Goal: Task Accomplishment & Management: Manage account settings

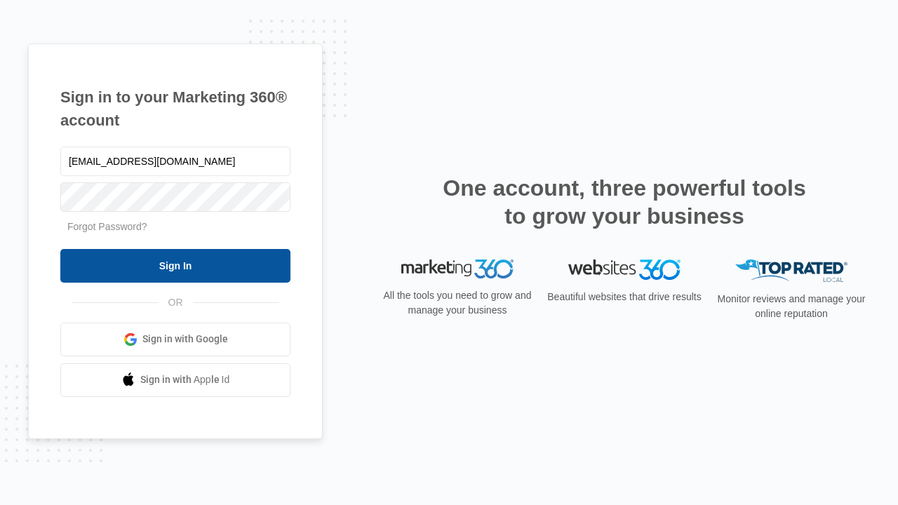
click at [175, 265] on input "Sign In" at bounding box center [175, 266] width 230 height 34
